Goal: Find contact information: Find contact information

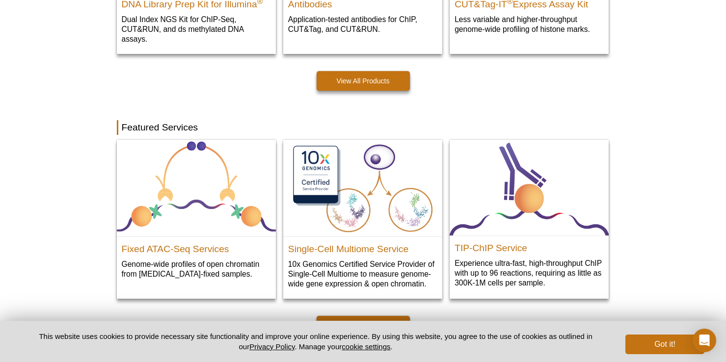
scroll to position [422, 0]
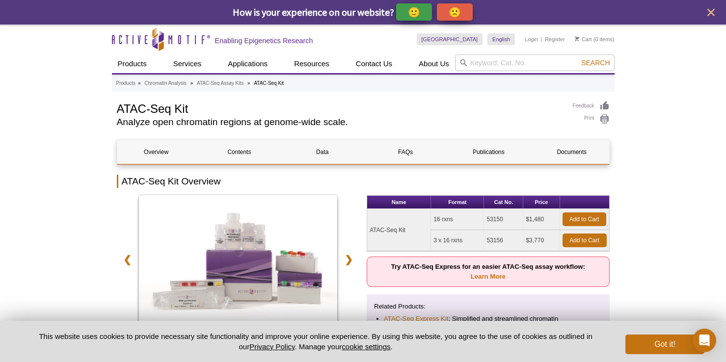
drag, startPoint x: 487, startPoint y: 218, endPoint x: 505, endPoint y: 218, distance: 17.7
click at [505, 218] on td "53150" at bounding box center [503, 219] width 39 height 21
copy td "53150"
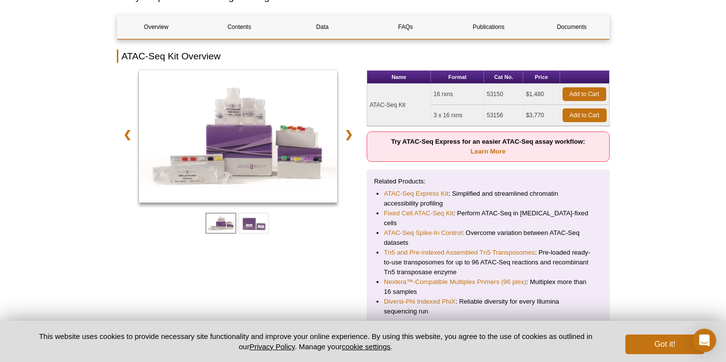
scroll to position [130, 0]
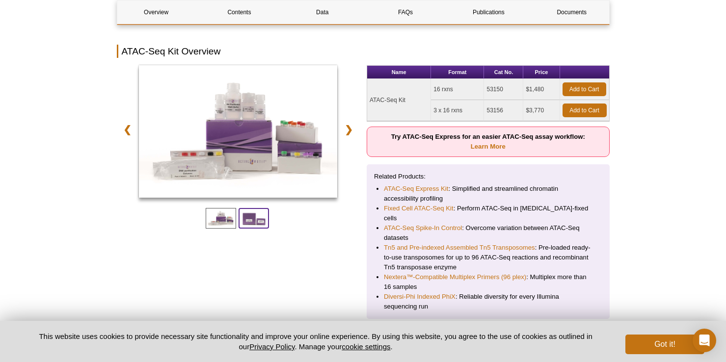
click at [257, 218] on span at bounding box center [254, 218] width 30 height 21
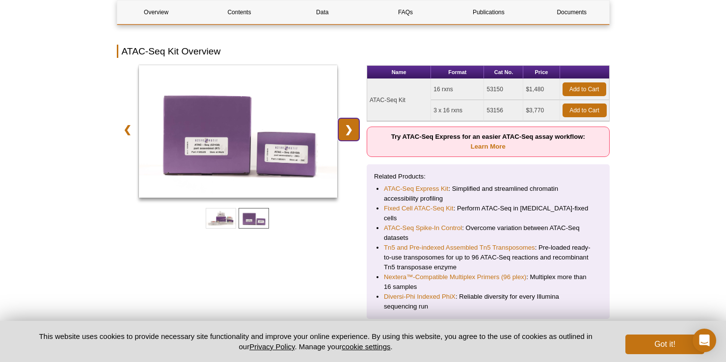
click at [350, 135] on link "❯" at bounding box center [348, 129] width 21 height 23
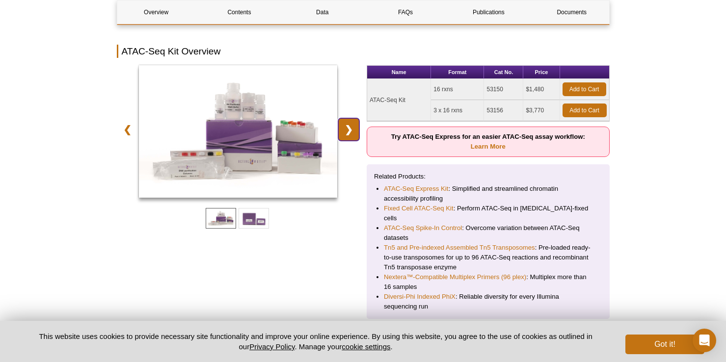
click at [350, 135] on link "❯" at bounding box center [348, 129] width 21 height 23
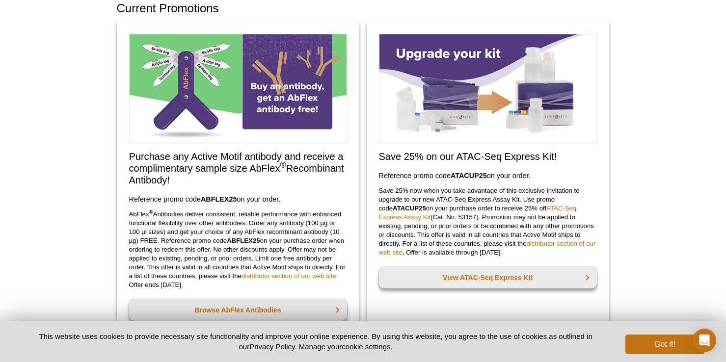
scroll to position [58, 0]
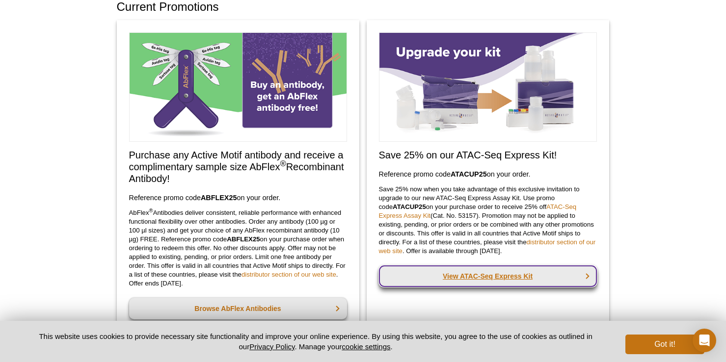
click at [482, 275] on link "View ATAC-Seq Express Kit" at bounding box center [488, 277] width 218 height 22
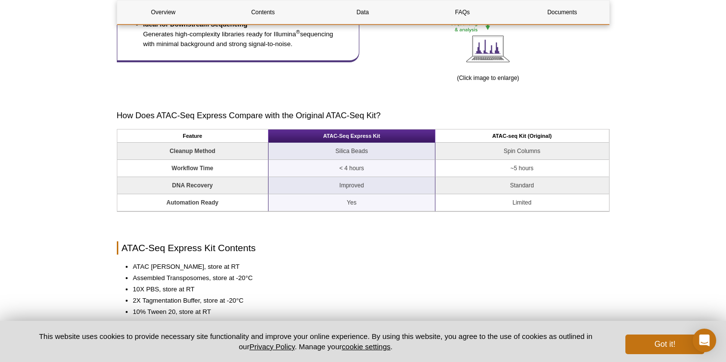
scroll to position [692, 0]
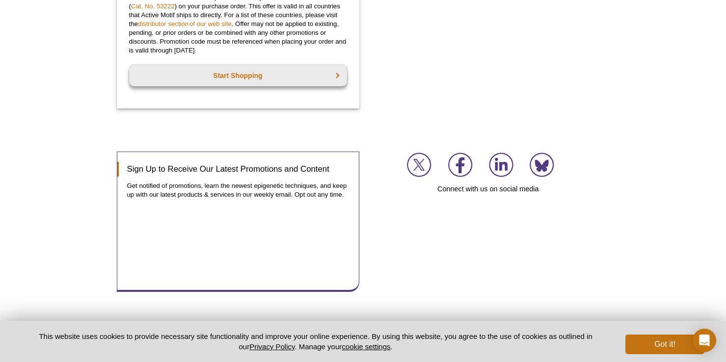
scroll to position [1104, 0]
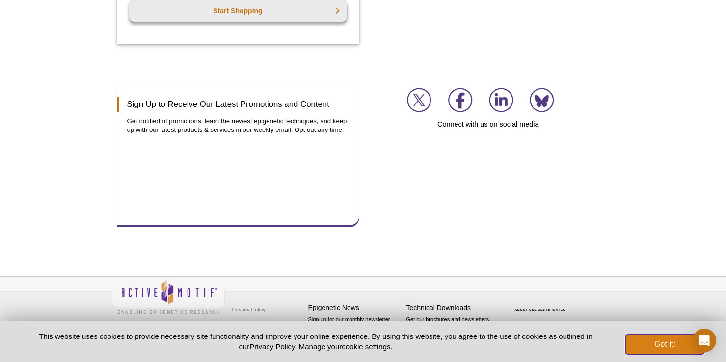
click at [657, 340] on button "Got it!" at bounding box center [664, 345] width 79 height 20
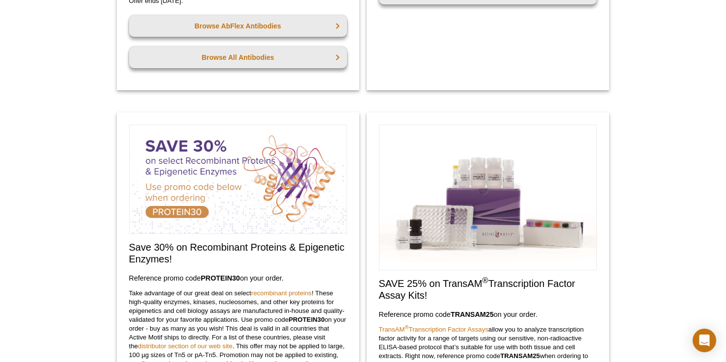
scroll to position [0, 0]
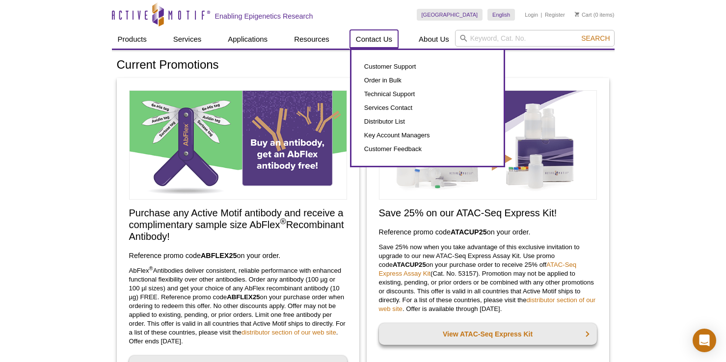
click at [388, 43] on link "Contact Us" at bounding box center [374, 39] width 48 height 19
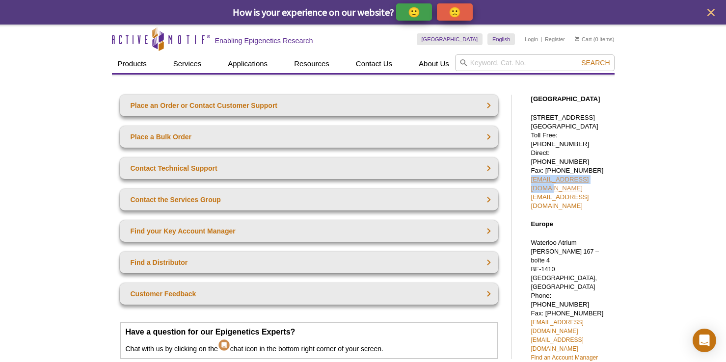
drag, startPoint x: 528, startPoint y: 171, endPoint x: 597, endPoint y: 170, distance: 68.7
click at [597, 170] on div "[GEOGRAPHIC_DATA] [STREET_ADDRESS] Toll Free: [PHONE_NUMBER] Direct: [PHONE_NUM…" at bounding box center [567, 358] width 93 height 547
click at [564, 176] on link "[EMAIL_ADDRESS][DOMAIN_NAME]" at bounding box center [560, 184] width 58 height 16
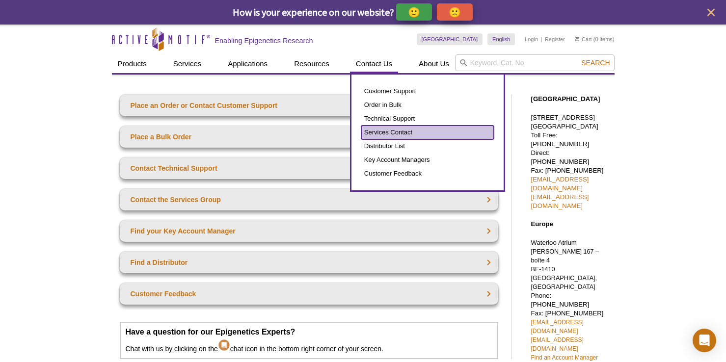
click at [393, 133] on link "Services Contact" at bounding box center [427, 133] width 133 height 14
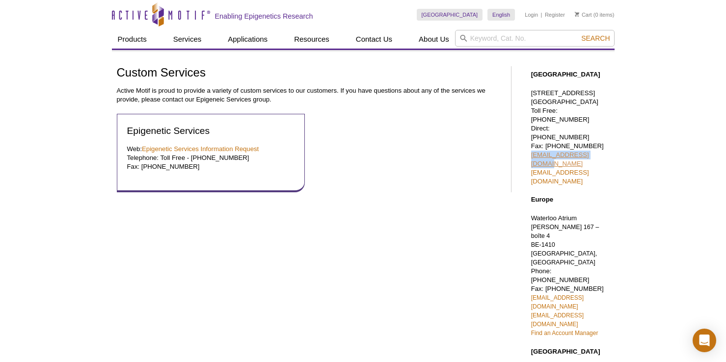
drag, startPoint x: 524, startPoint y: 143, endPoint x: 596, endPoint y: 143, distance: 72.2
click at [596, 143] on div "[GEOGRAPHIC_DATA] [STREET_ADDRESS] Toll Free: [PHONE_NUMBER] Direct: [PHONE_NUM…" at bounding box center [567, 333] width 93 height 547
copy link "[EMAIL_ADDRESS][DOMAIN_NAME]"
